Goal: Task Accomplishment & Management: Manage account settings

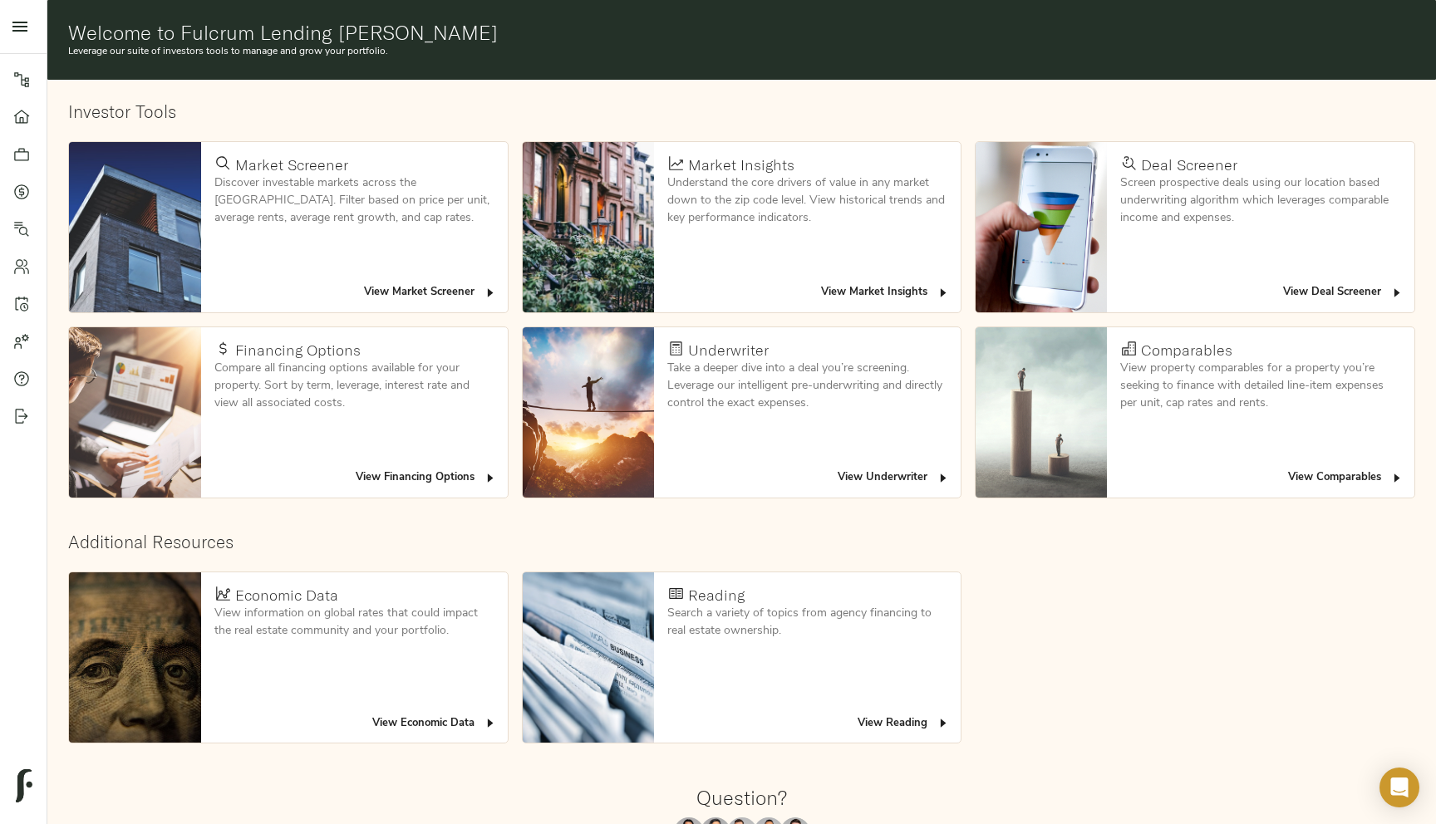
click at [22, 76] on icon at bounding box center [21, 79] width 17 height 17
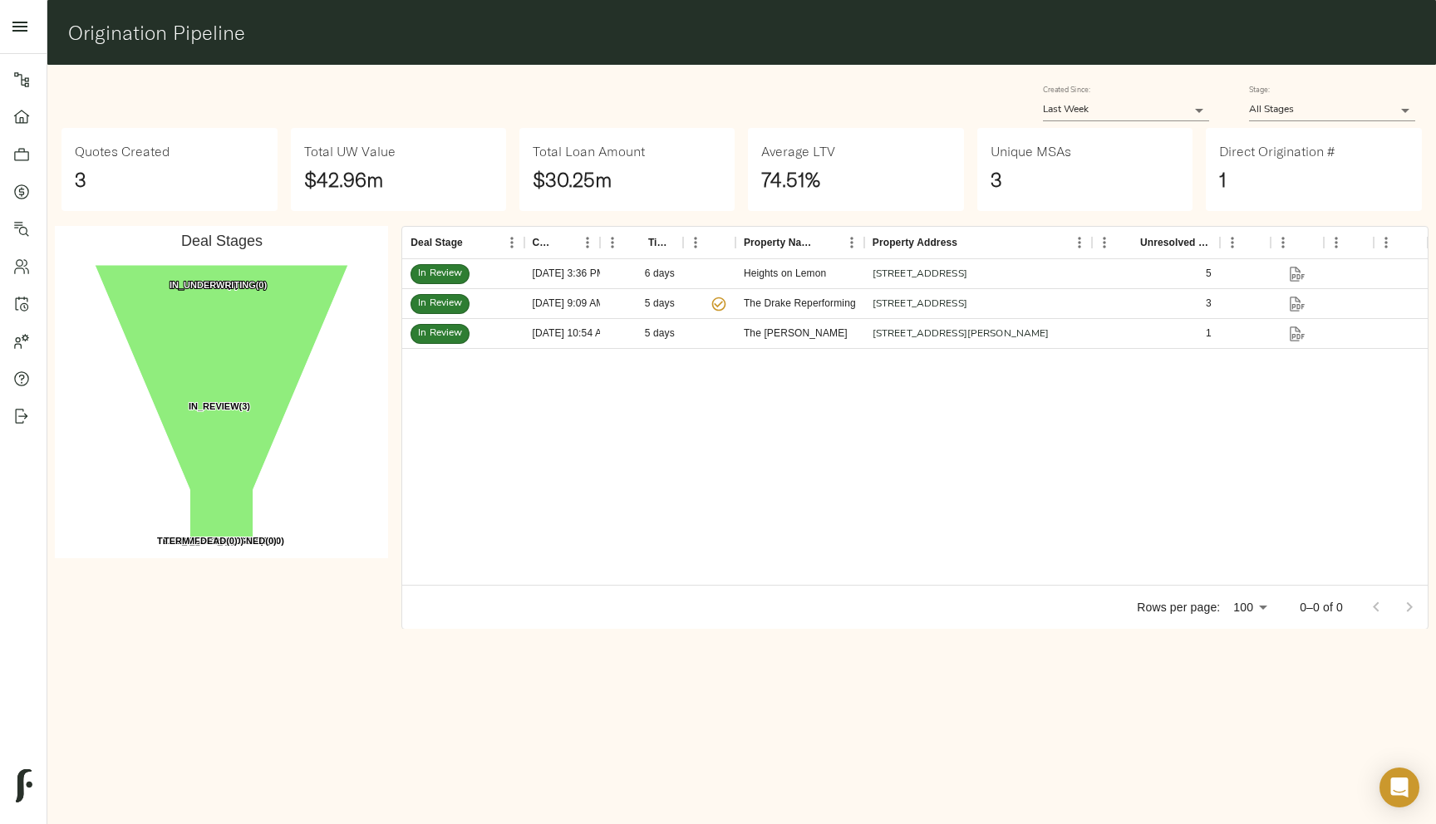
click at [1084, 116] on body "Fulcrum Lending Pipeline Dashboard Portfolio Quotes Search Users Activity Accou…" at bounding box center [718, 412] width 1436 height 824
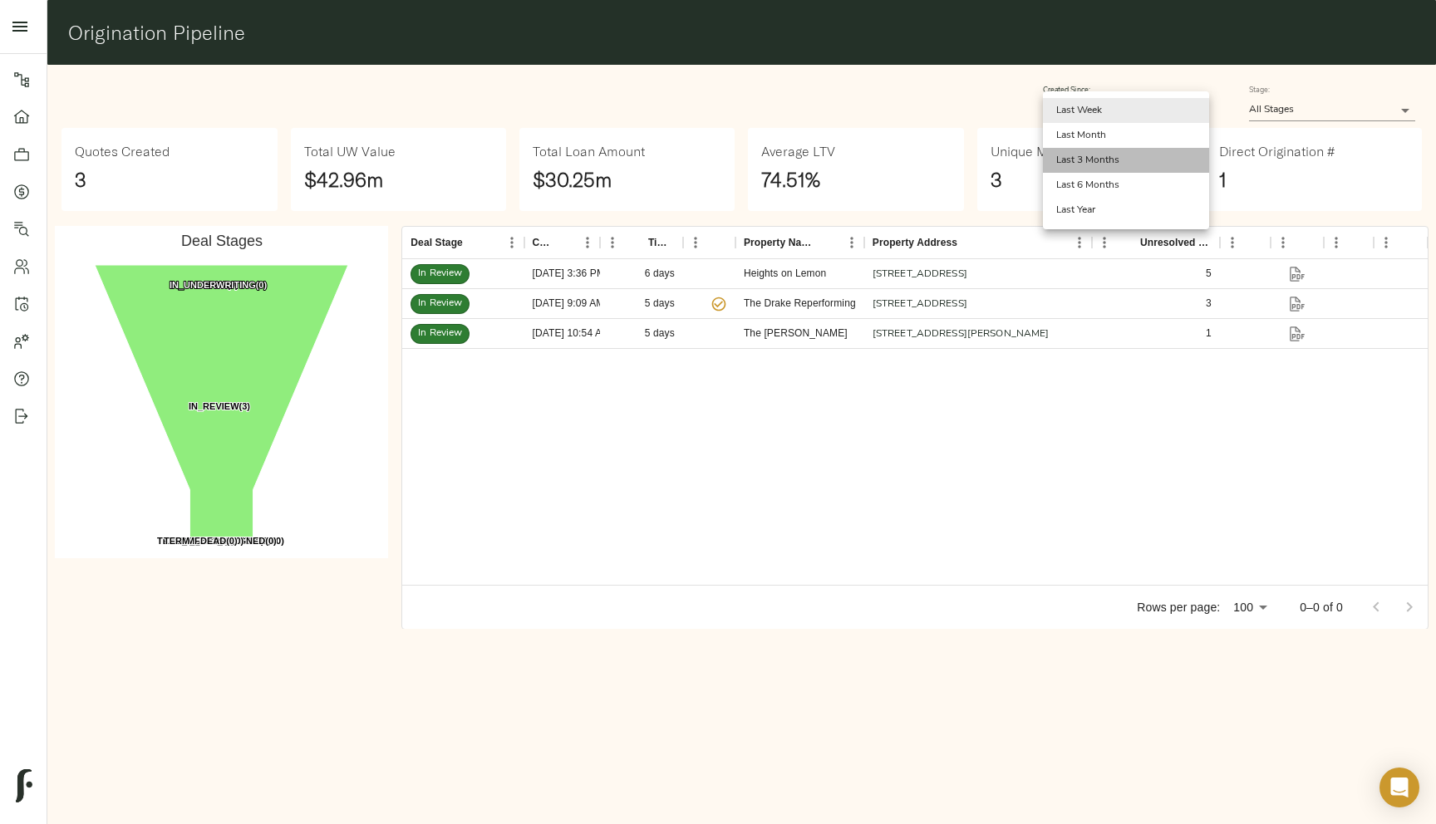
click at [1105, 167] on li "Last 3 Months" at bounding box center [1126, 160] width 166 height 25
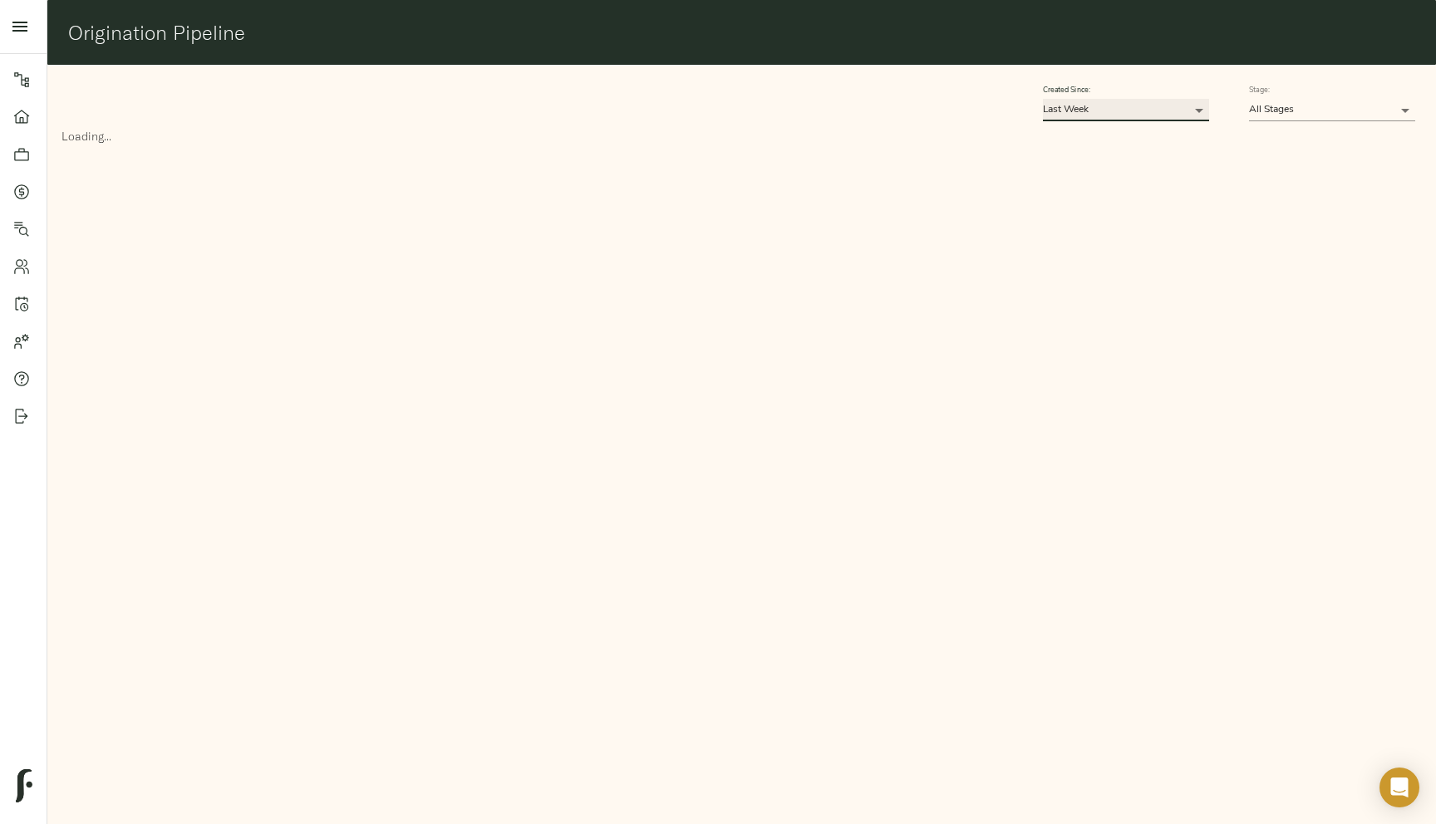
type input "90"
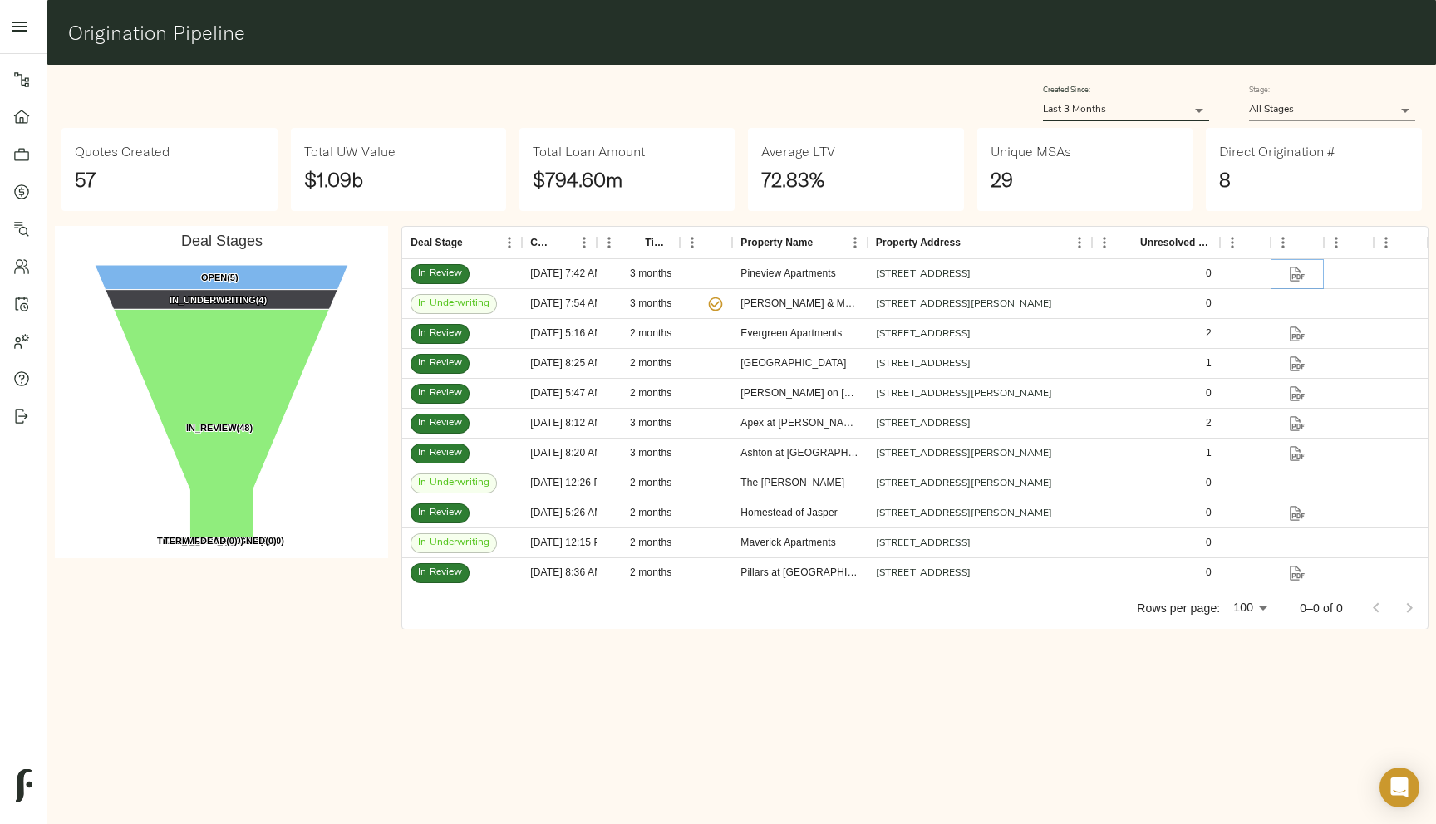
click at [1299, 275] on icon "button" at bounding box center [1298, 276] width 12 height 5
